Goal: Complete application form: Complete application form

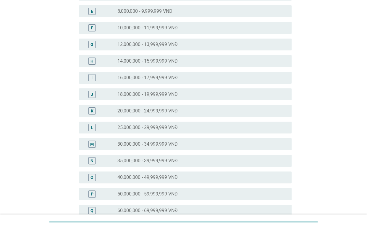
scroll to position [222, 0]
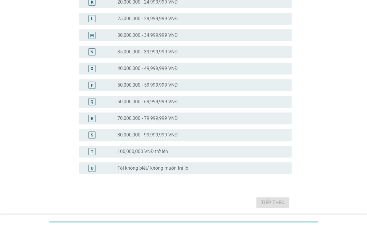
click at [139, 117] on label "70,000,000 - 79,999,999 VNĐ" at bounding box center [148, 118] width 60 height 6
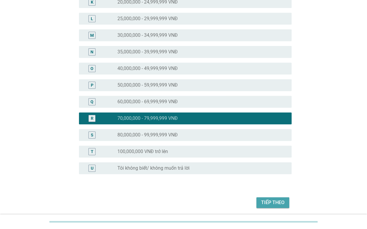
click at [272, 204] on div "Tiếp theo" at bounding box center [272, 202] width 23 height 7
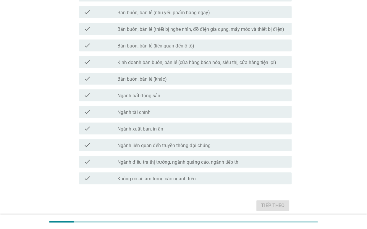
scroll to position [266, 0]
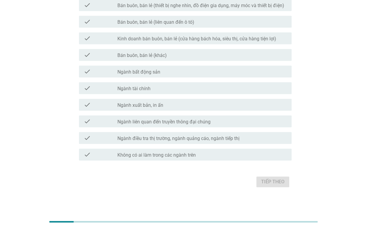
click at [197, 156] on div "check_box_outline_blank Không có ai làm trong các ngành trên" at bounding box center [203, 154] width 170 height 7
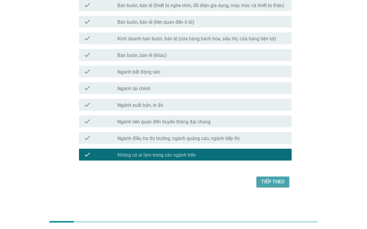
click at [281, 183] on div "Tiếp theo" at bounding box center [272, 181] width 23 height 7
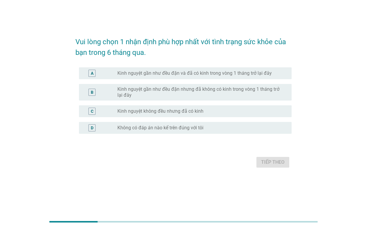
scroll to position [0, 0]
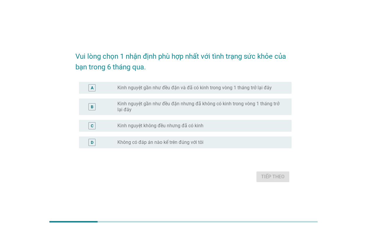
click at [160, 92] on div "A radio_button_unchecked Kinh nguyệt gần như đều đặn và đã có kinh trong vòng 1…" at bounding box center [185, 88] width 213 height 12
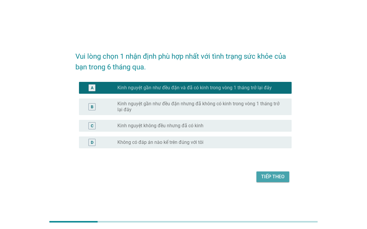
click at [272, 175] on div "Tiếp theo" at bounding box center [272, 176] width 23 height 7
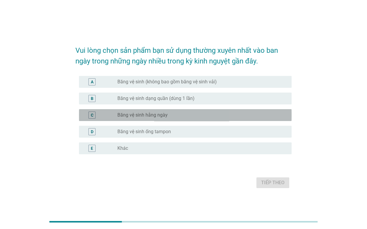
click at [163, 114] on label "Băng vệ sinh hằng ngày" at bounding box center [143, 115] width 50 height 6
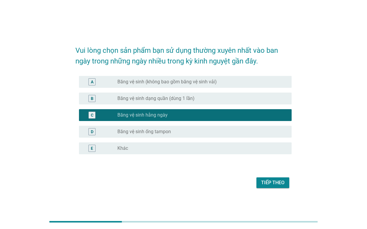
click at [196, 82] on label "Băng vệ sinh (không bao gồm băng vệ sinh vải)" at bounding box center [167, 82] width 99 height 6
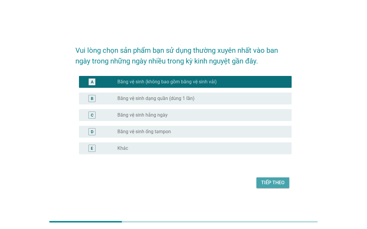
click at [264, 180] on div "Tiếp theo" at bounding box center [272, 182] width 23 height 7
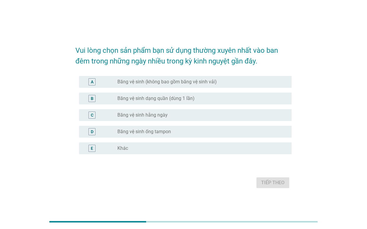
click at [192, 117] on div "radio_button_unchecked Băng vệ sinh hằng ngày" at bounding box center [200, 115] width 165 height 6
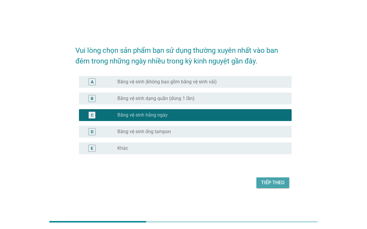
click at [275, 181] on div "Tiếp theo" at bounding box center [272, 182] width 23 height 7
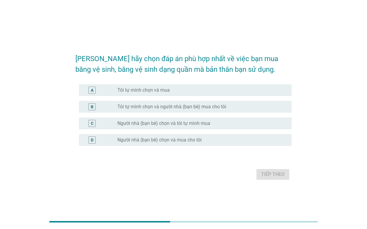
click at [191, 87] on div "radio_button_unchecked Tôi tự mình chọn và mua" at bounding box center [200, 90] width 165 height 6
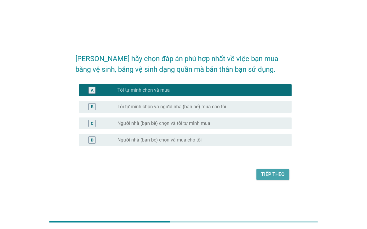
click at [269, 170] on button "Tiếp theo" at bounding box center [273, 174] width 33 height 11
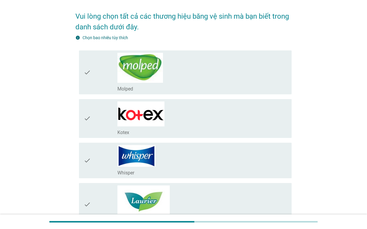
scroll to position [37, 0]
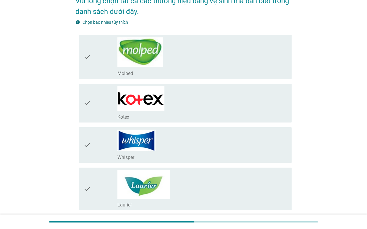
click at [182, 110] on div "check_box_outline_blank Kotex" at bounding box center [203, 103] width 170 height 34
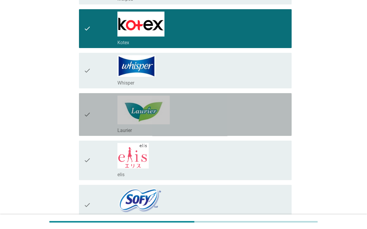
click at [185, 123] on div "check_box_outline_blank Laurier" at bounding box center [203, 114] width 170 height 38
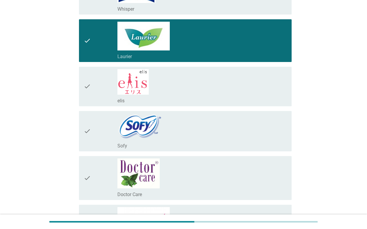
scroll to position [185, 0]
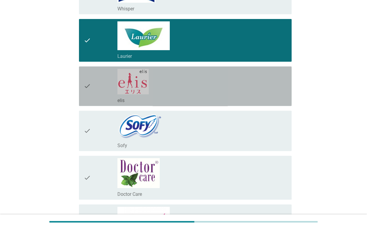
click at [191, 97] on div "check_box_outline_blank elis" at bounding box center [203, 99] width 170 height 7
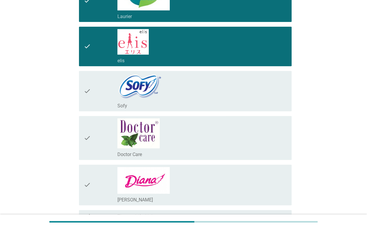
scroll to position [287, 0]
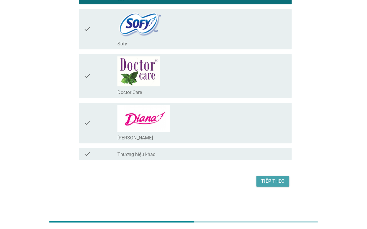
click at [281, 180] on div "Tiếp theo" at bounding box center [272, 180] width 23 height 7
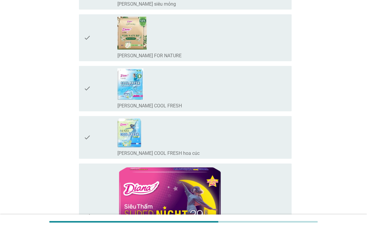
scroll to position [333, 0]
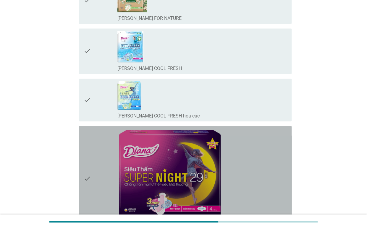
click at [191, 153] on img at bounding box center [170, 174] width 104 height 92
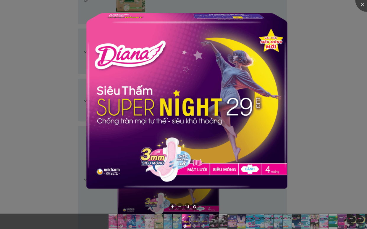
click at [337, 132] on div at bounding box center [183, 114] width 367 height 229
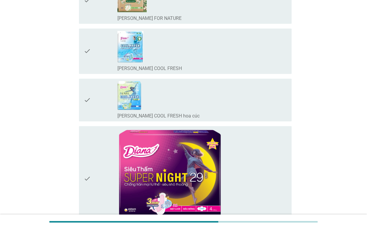
click at [92, 181] on div "check" at bounding box center [101, 178] width 34 height 101
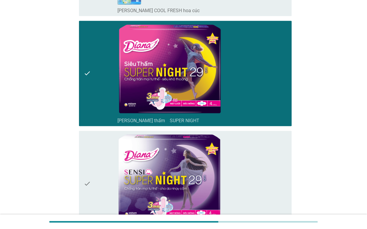
scroll to position [481, 0]
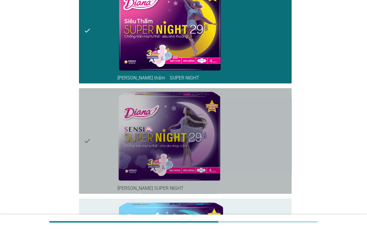
click at [86, 142] on icon "check" at bounding box center [87, 140] width 7 height 101
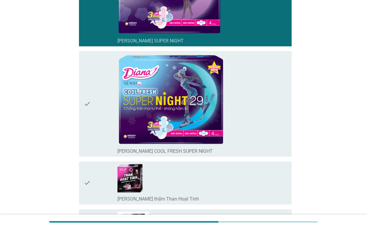
scroll to position [629, 0]
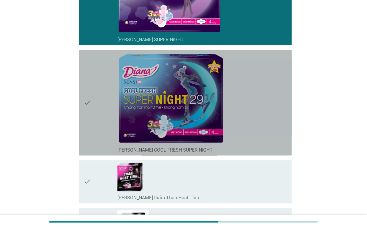
click at [88, 137] on icon "check" at bounding box center [87, 102] width 7 height 101
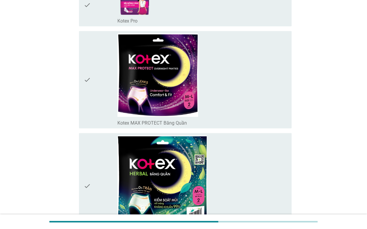
scroll to position [1703, 0]
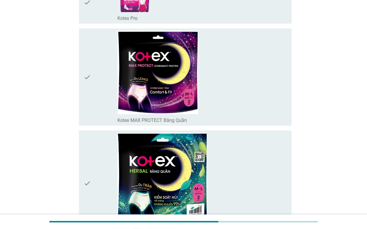
click at [92, 103] on div "check" at bounding box center [101, 77] width 34 height 92
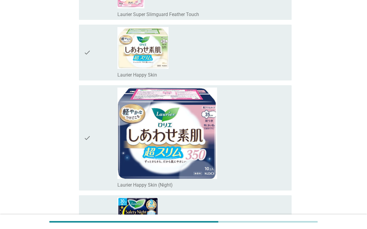
click at [92, 105] on div "check" at bounding box center [101, 137] width 34 height 101
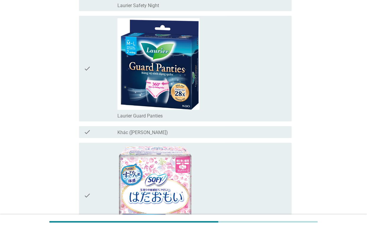
scroll to position [2628, 0]
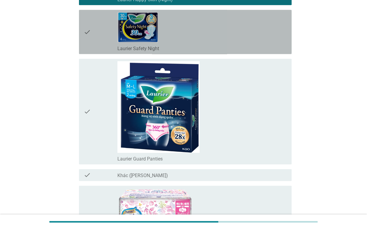
click at [96, 40] on div "check" at bounding box center [101, 31] width 34 height 39
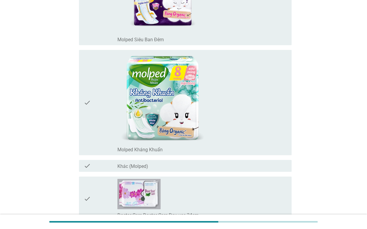
scroll to position [4701, 0]
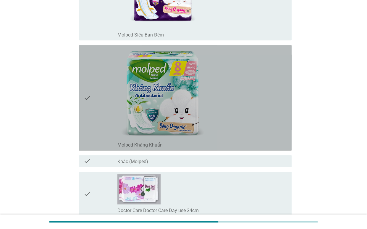
click at [97, 78] on div "check" at bounding box center [101, 97] width 34 height 101
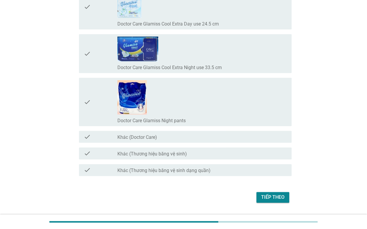
scroll to position [5098, 0]
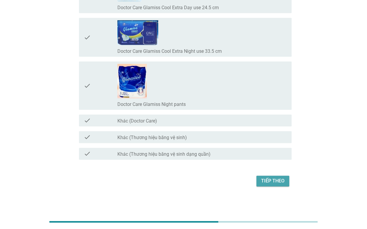
click at [274, 181] on div "Tiếp theo" at bounding box center [272, 180] width 23 height 7
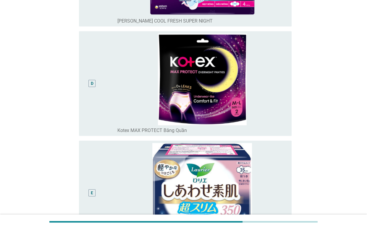
scroll to position [518, 0]
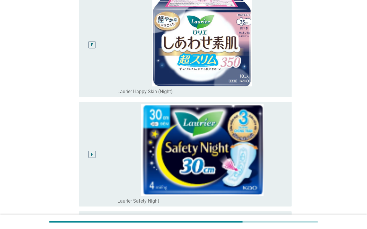
click at [98, 68] on div "E" at bounding box center [92, 45] width 17 height 100
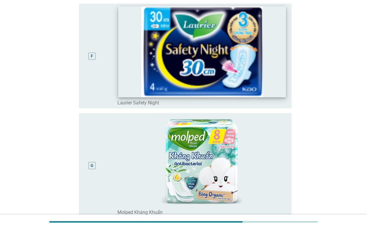
scroll to position [681, 0]
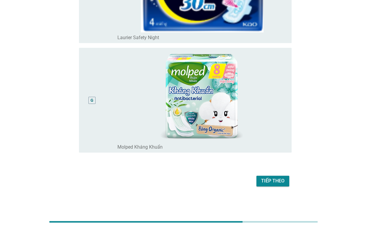
click at [277, 180] on div "Tiếp theo" at bounding box center [272, 180] width 23 height 7
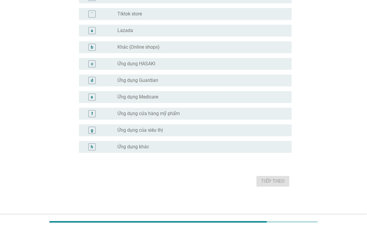
scroll to position [0, 0]
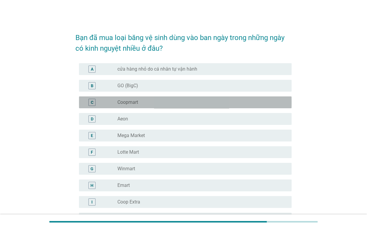
click at [139, 101] on div "radio_button_unchecked Coopmart" at bounding box center [200, 102] width 165 height 6
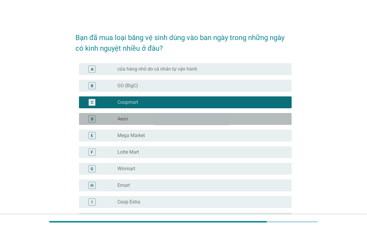
click at [141, 116] on div "radio_button_unchecked Aeon" at bounding box center [200, 119] width 165 height 6
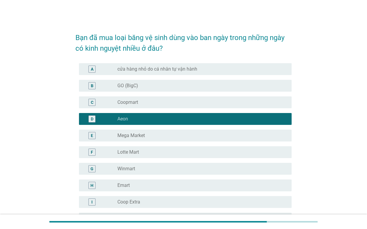
click at [172, 102] on div "radio_button_unchecked Coopmart" at bounding box center [200, 102] width 165 height 6
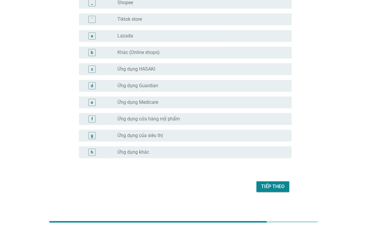
scroll to position [569, 0]
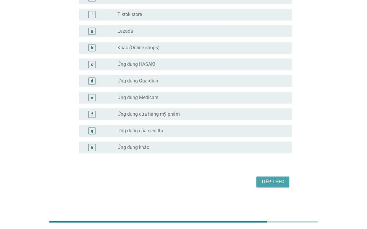
click at [275, 179] on div "Tiếp theo" at bounding box center [272, 181] width 23 height 7
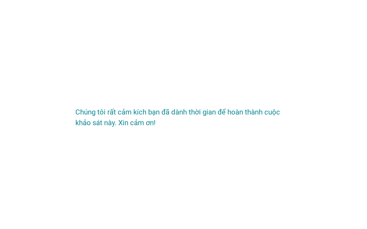
scroll to position [0, 0]
